Goal: Transaction & Acquisition: Purchase product/service

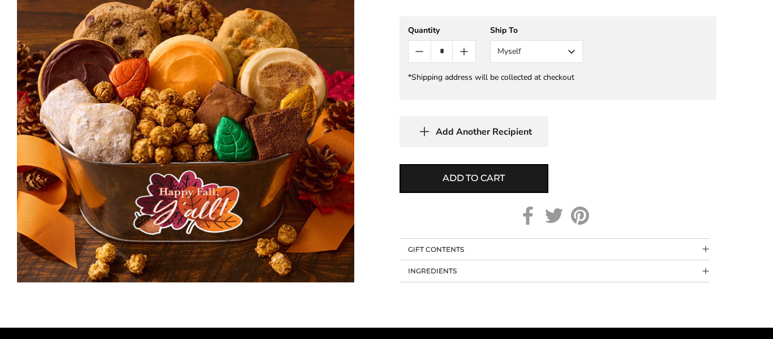
scroll to position [701, 0]
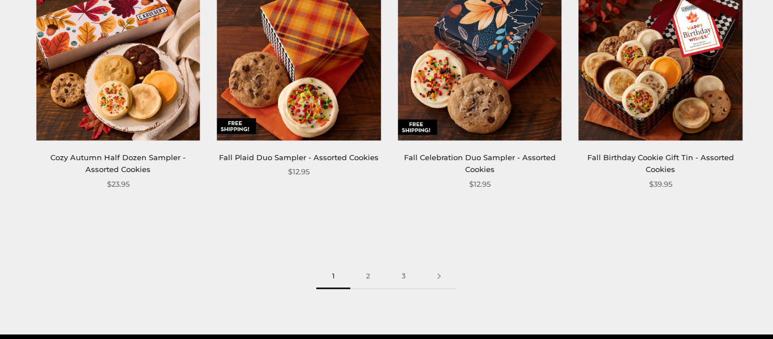
scroll to position [1486, 0]
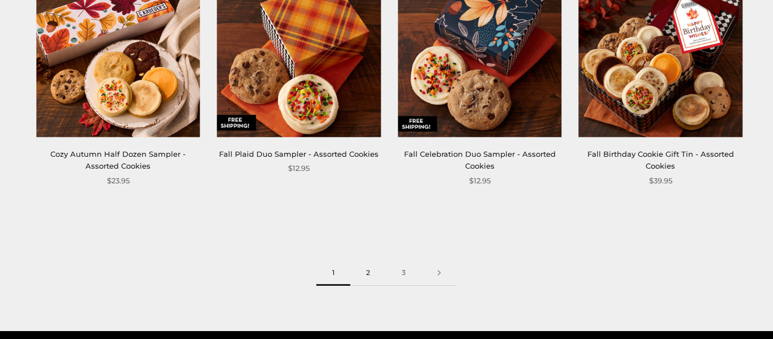
click at [373, 277] on link "2" at bounding box center [368, 272] width 36 height 25
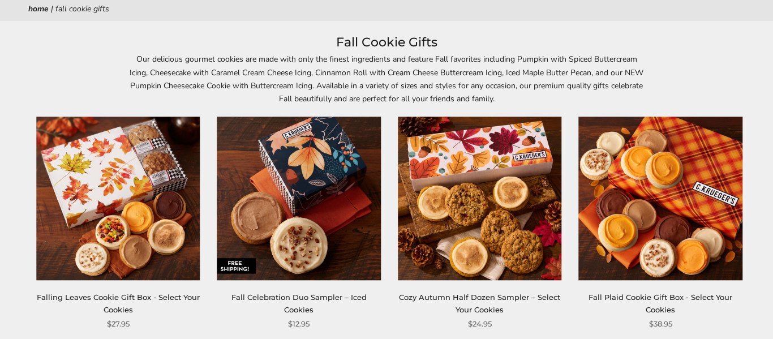
scroll to position [136, 0]
